Goal: Find contact information: Find contact information

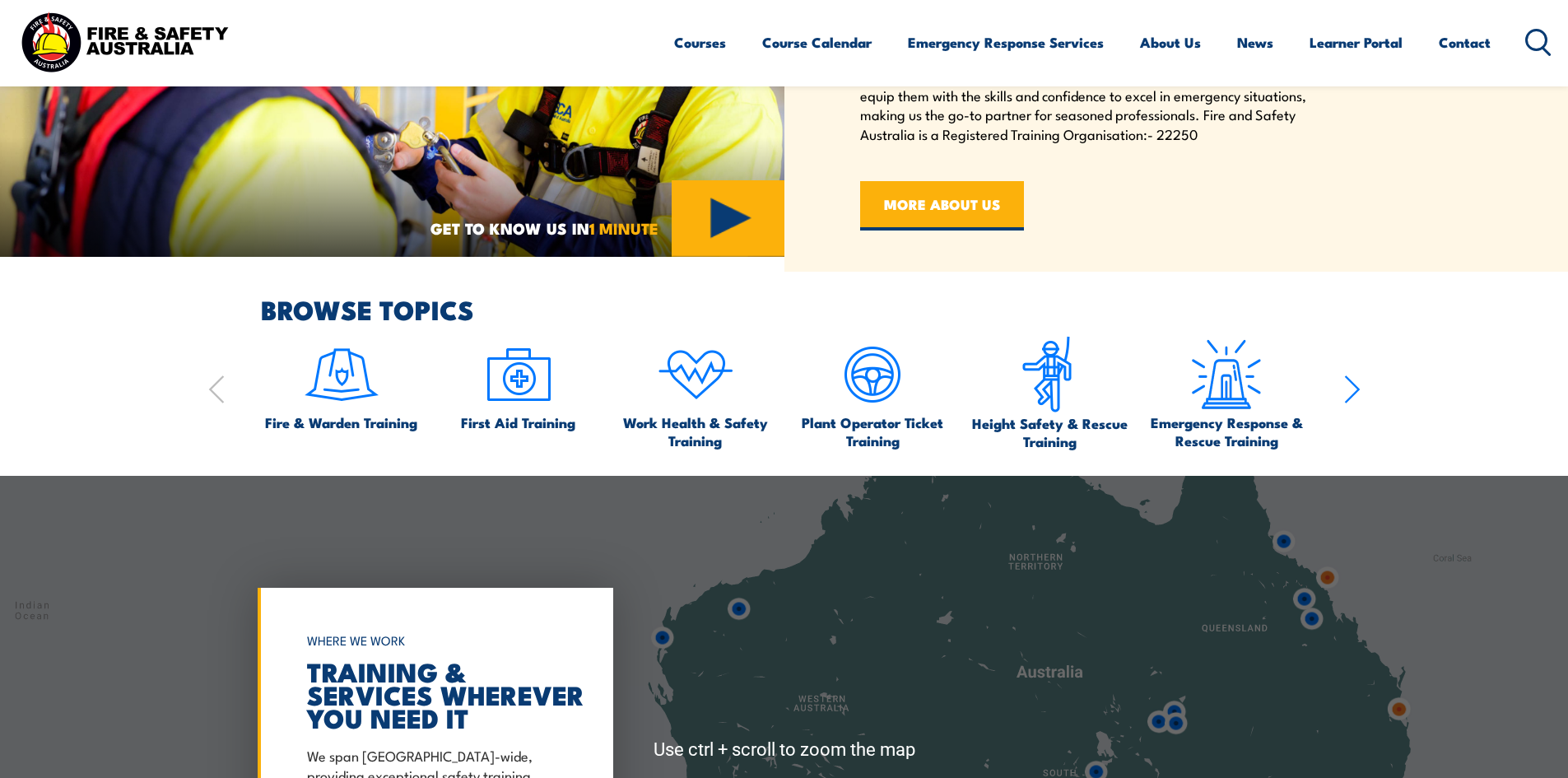
scroll to position [954, 0]
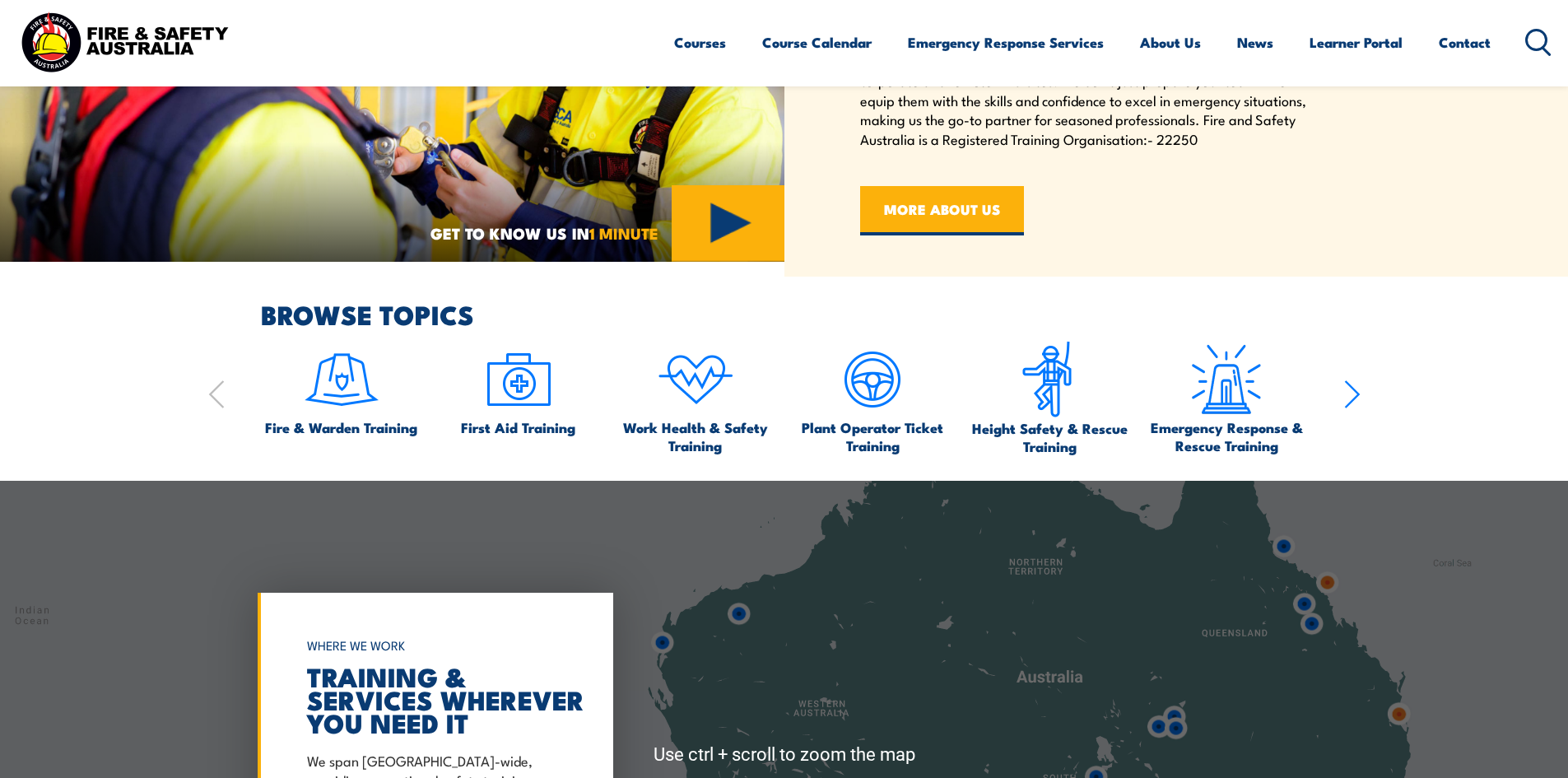
click at [1507, 43] on div "Courses Course Calendar Emergency Response Services Services Overview Emergency…" at bounding box center [1113, 42] width 878 height 71
click at [1466, 33] on link "Contact" at bounding box center [1464, 42] width 52 height 43
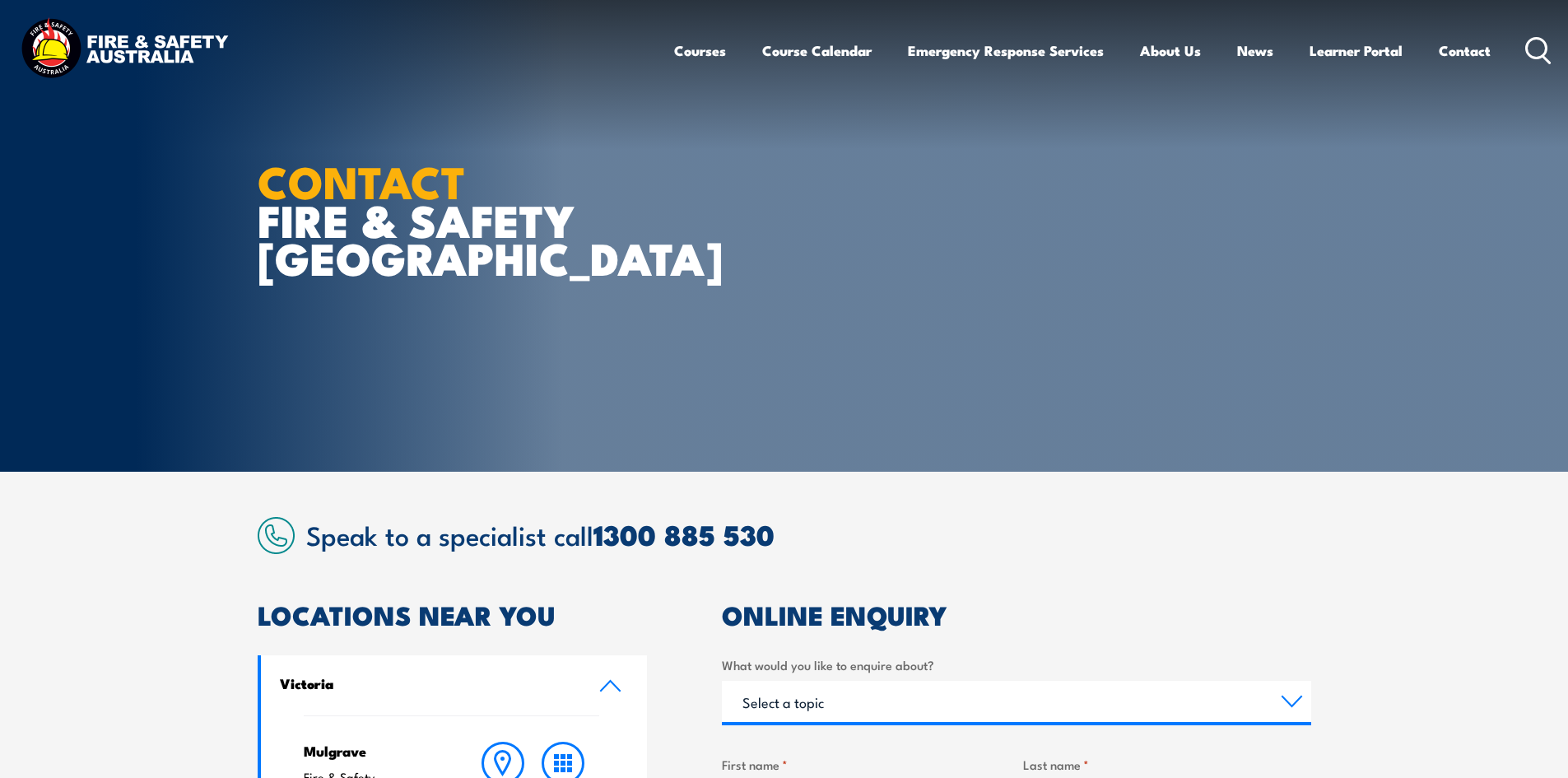
click at [149, 58] on img at bounding box center [125, 50] width 216 height 71
